Goal: Information Seeking & Learning: Learn about a topic

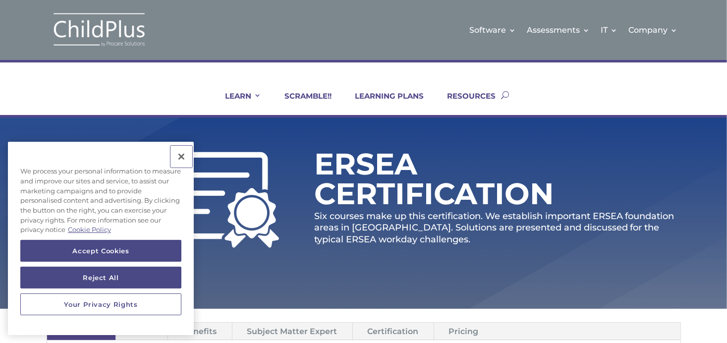
click at [178, 157] on button "Close" at bounding box center [181, 157] width 22 height 22
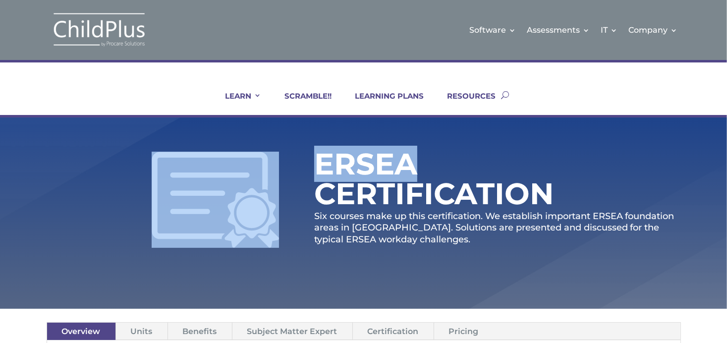
drag, startPoint x: 725, startPoint y: 89, endPoint x: 732, endPoint y: 168, distance: 79.5
click at [144, 323] on link "Units" at bounding box center [142, 331] width 52 height 17
click at [70, 331] on link "Overview" at bounding box center [81, 331] width 68 height 17
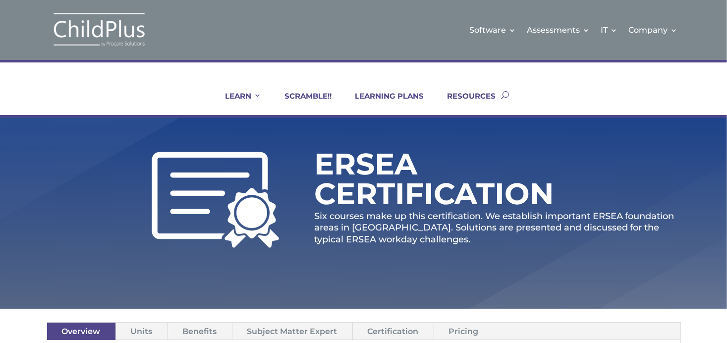
click at [372, 184] on h1 "ERSEA Certification" at bounding box center [445, 181] width 263 height 64
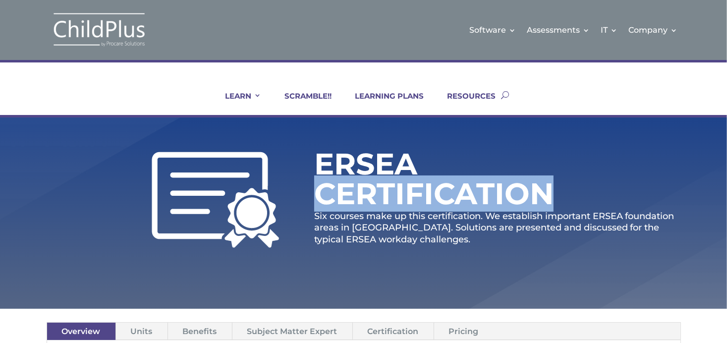
click at [372, 184] on h1 "ERSEA Certification" at bounding box center [445, 181] width 263 height 64
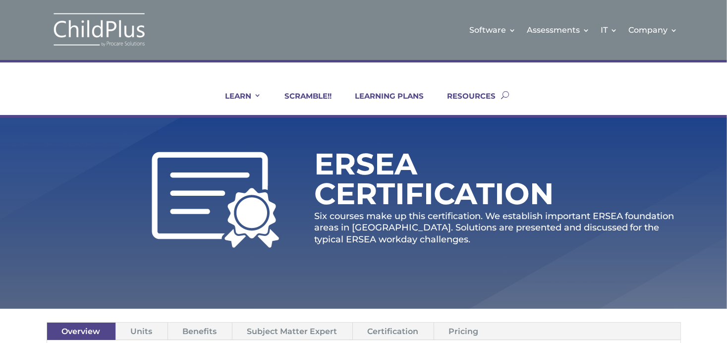
drag, startPoint x: 201, startPoint y: 267, endPoint x: 119, endPoint y: 267, distance: 81.8
click at [119, 267] on div "ERSEA Certification Six courses make up this certification. We establish import…" at bounding box center [364, 202] width 634 height 134
click at [290, 336] on link "Subject Matter Expert" at bounding box center [292, 331] width 120 height 17
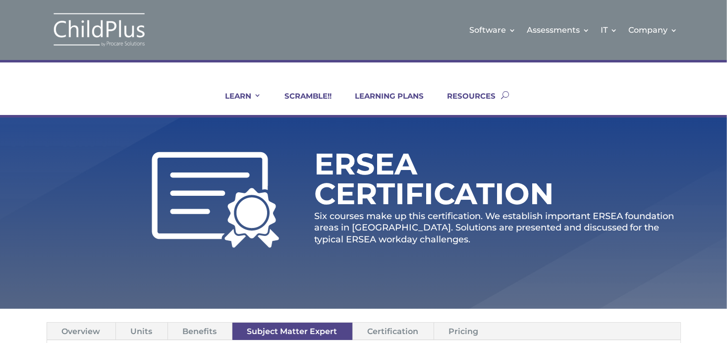
click at [391, 330] on link "Certification" at bounding box center [393, 331] width 81 height 17
